Goal: Task Accomplishment & Management: Use online tool/utility

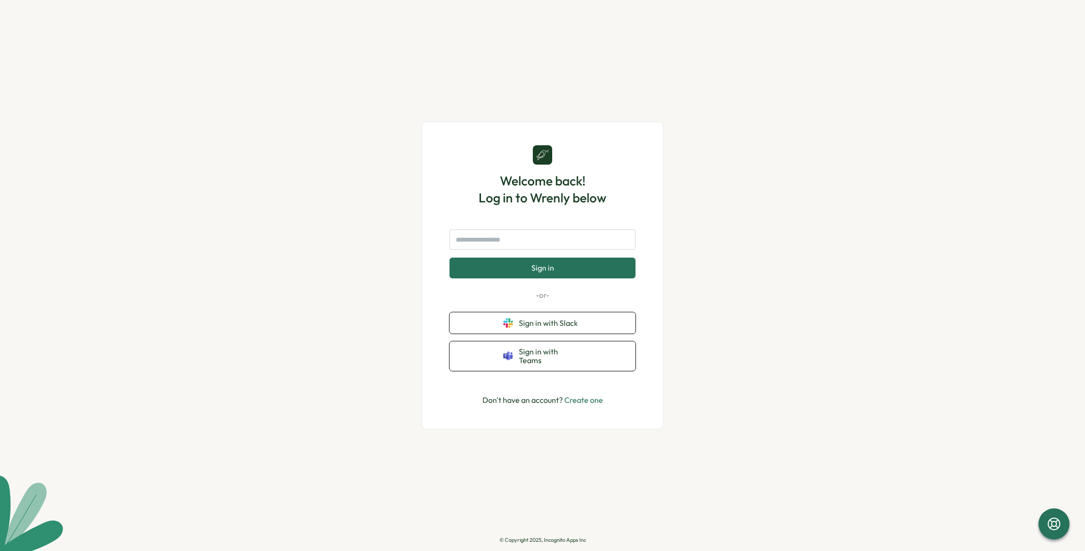
click at [532, 240] on input "text" at bounding box center [542, 240] width 186 height 20
type input "**********"
click at [449, 258] on button "Sign in" at bounding box center [542, 268] width 186 height 20
click at [596, 274] on button "Sign in" at bounding box center [542, 268] width 186 height 20
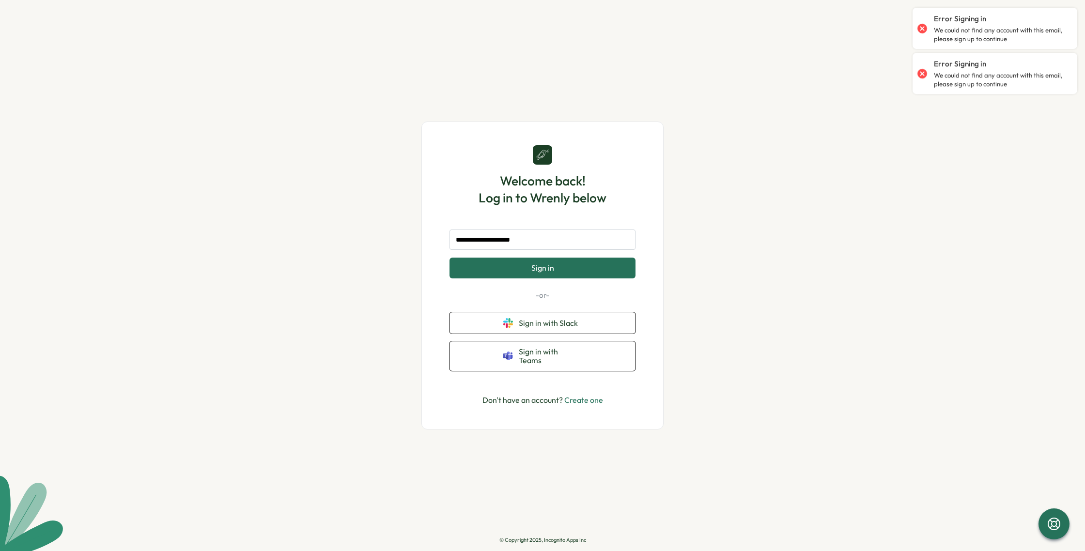
click at [531, 272] on span "Sign in" at bounding box center [542, 267] width 23 height 9
click at [524, 270] on button "Sign in" at bounding box center [542, 268] width 186 height 20
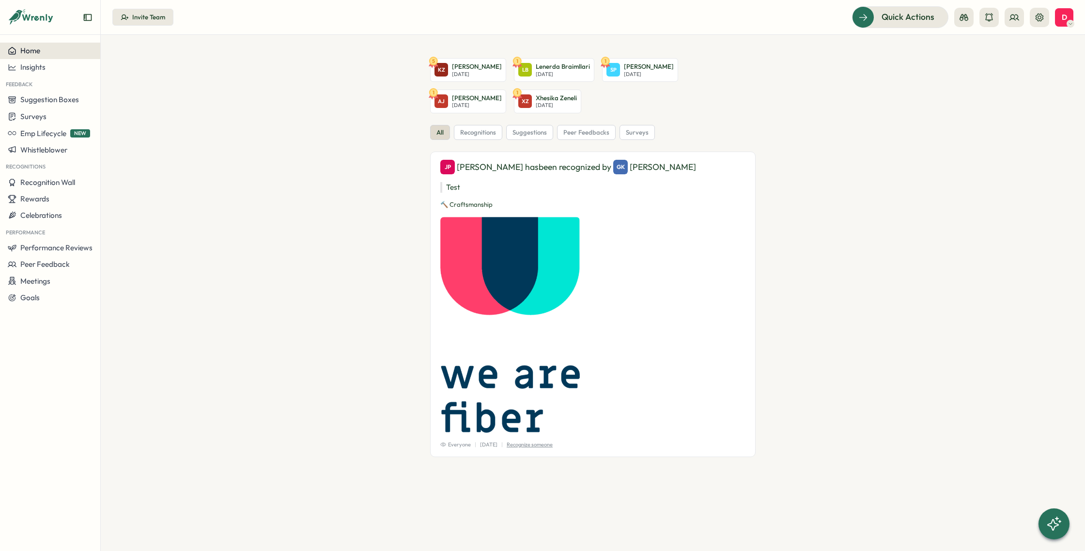
click at [37, 56] on button "Home" at bounding box center [50, 51] width 100 height 16
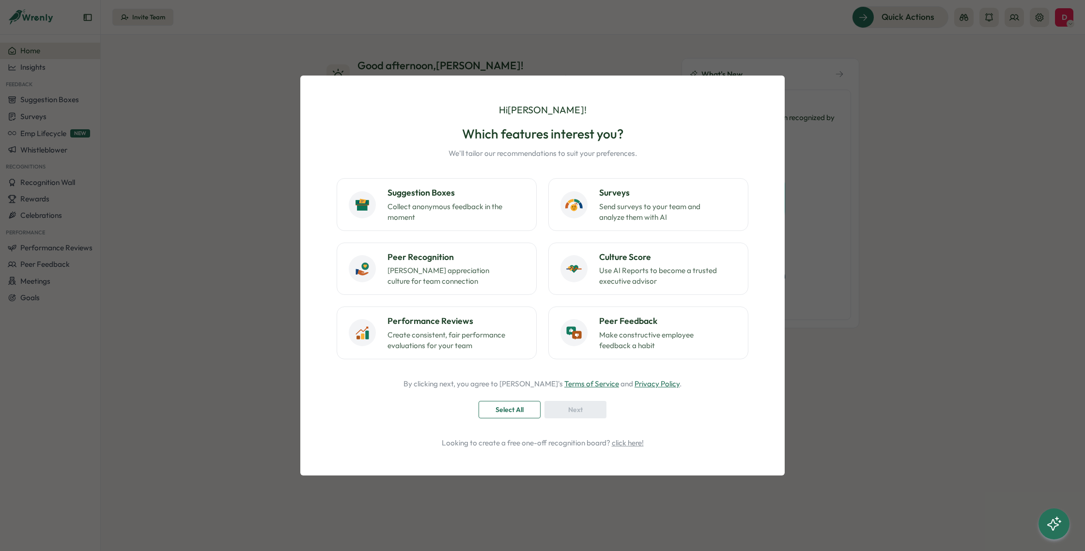
click at [523, 414] on span "Select All" at bounding box center [509, 409] width 28 height 16
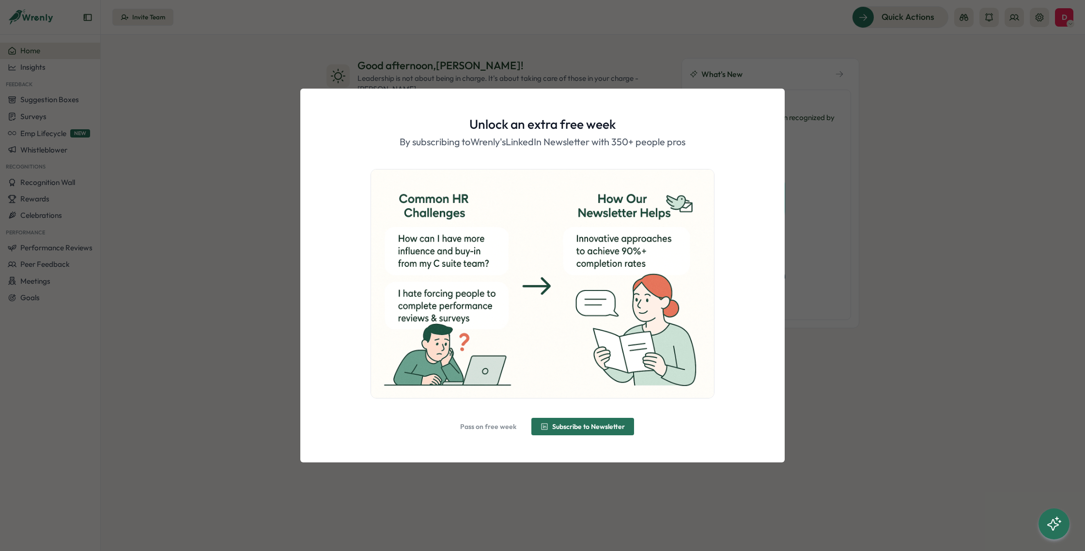
click at [492, 429] on span "Pass on free week" at bounding box center [488, 426] width 56 height 7
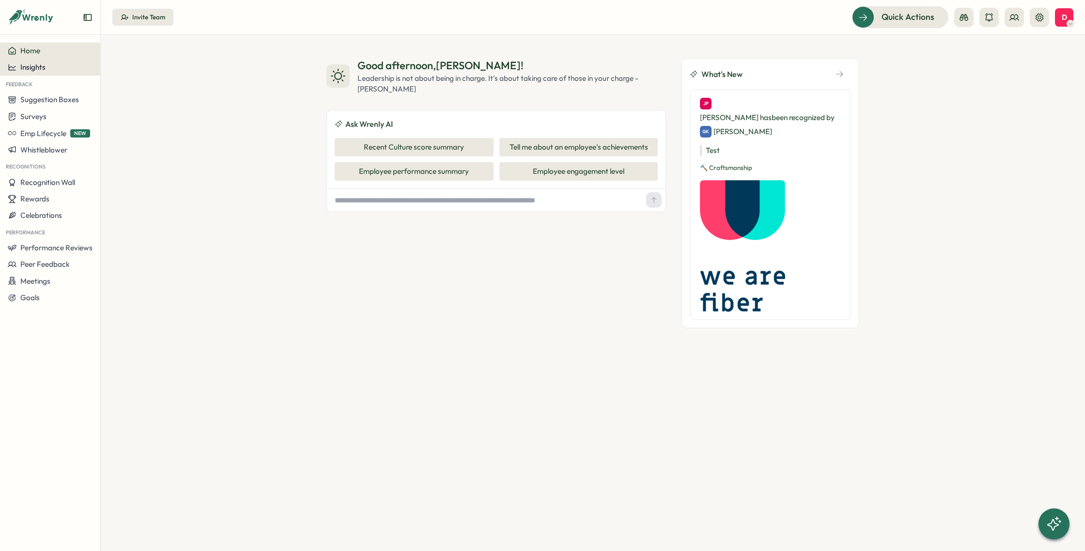
click at [36, 62] on span "Insights" at bounding box center [32, 66] width 25 height 9
click at [41, 49] on div "Home" at bounding box center [50, 50] width 85 height 9
